Goal: Subscribe to service/newsletter

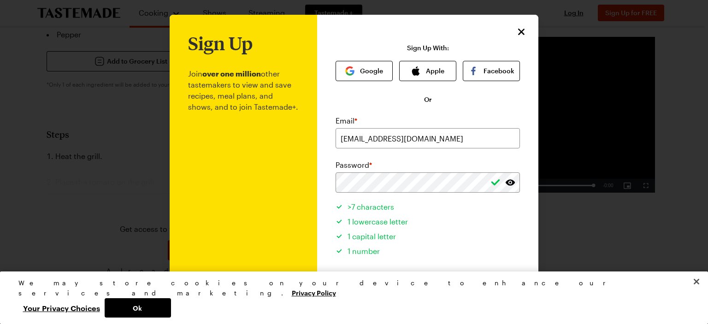
scroll to position [107, 0]
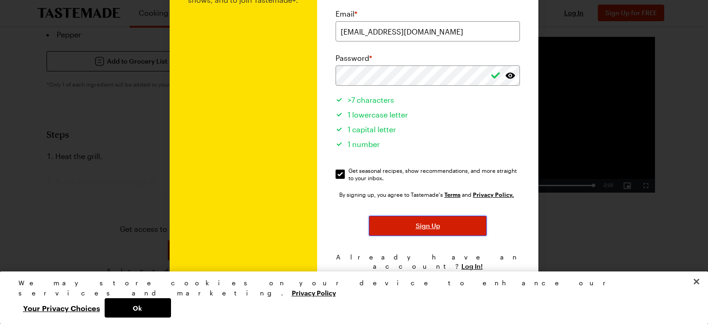
click at [429, 224] on span "Sign Up" at bounding box center [428, 225] width 24 height 9
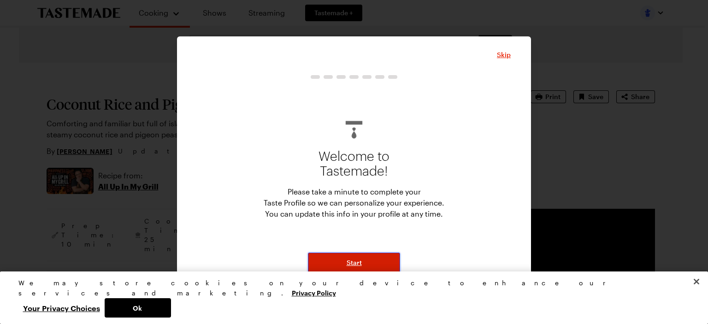
click at [354, 261] on span "Start" at bounding box center [354, 262] width 15 height 9
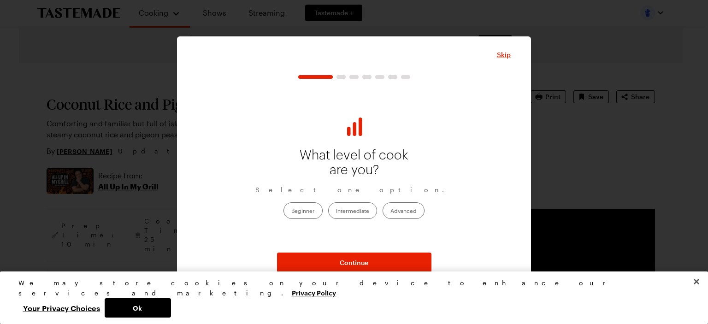
click at [350, 210] on label "Intermediate" at bounding box center [352, 210] width 49 height 17
click at [336, 211] on input "Intermediate" at bounding box center [336, 211] width 0 height 0
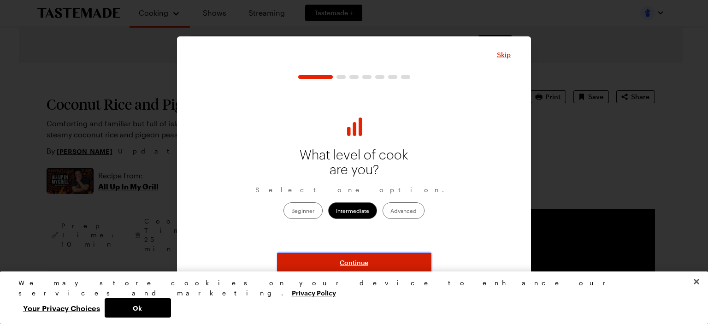
click at [356, 264] on span "Continue" at bounding box center [354, 262] width 29 height 9
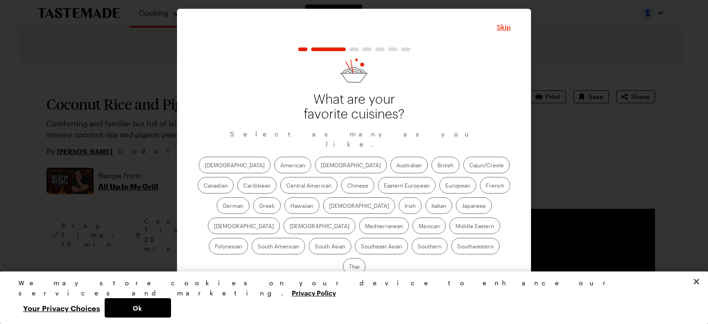
click at [349, 261] on div "What are your favorite cuisines? Select as many as you like. [DEMOGRAPHIC_DATA]…" at bounding box center [353, 173] width 313 height 253
click at [508, 32] on span "Skip" at bounding box center [504, 27] width 14 height 9
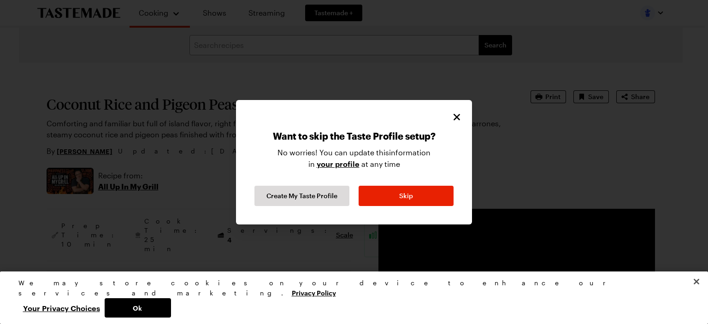
click at [508, 41] on div at bounding box center [354, 162] width 708 height 324
click at [405, 195] on span "Skip" at bounding box center [406, 195] width 14 height 9
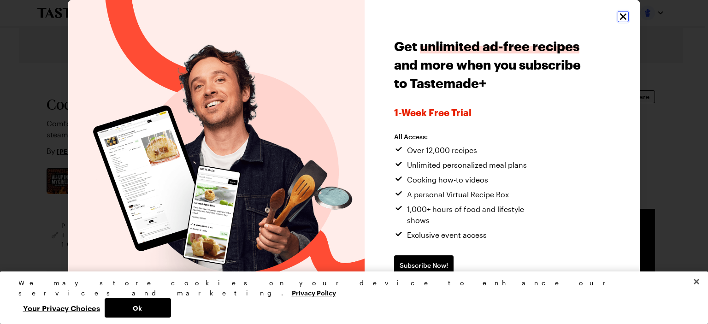
click at [617, 16] on icon "Close" at bounding box center [622, 16] width 11 height 11
type textarea "x"
